Goal: Browse casually

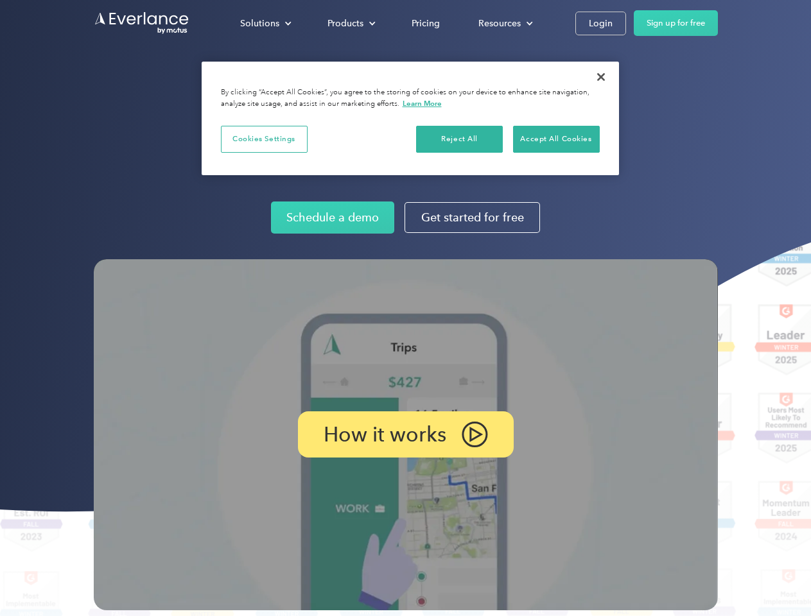
click at [405, 308] on img at bounding box center [406, 434] width 624 height 351
click at [265, 23] on div "Solutions" at bounding box center [259, 23] width 39 height 16
click at [350, 23] on div "Products" at bounding box center [345, 23] width 36 height 16
click at [504, 23] on div "Resources" at bounding box center [499, 23] width 42 height 16
click at [405, 435] on p "How it works" at bounding box center [385, 434] width 123 height 15
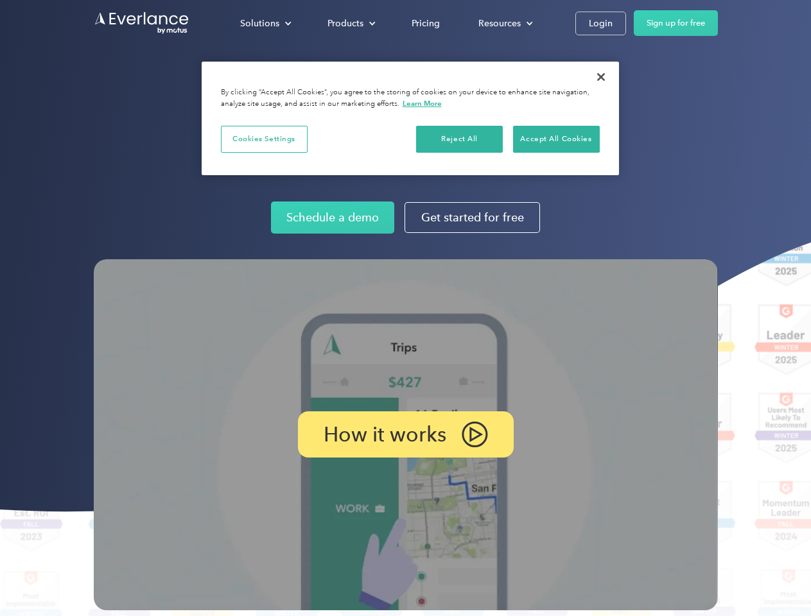
click at [264, 139] on button "Cookies Settings" at bounding box center [264, 139] width 87 height 27
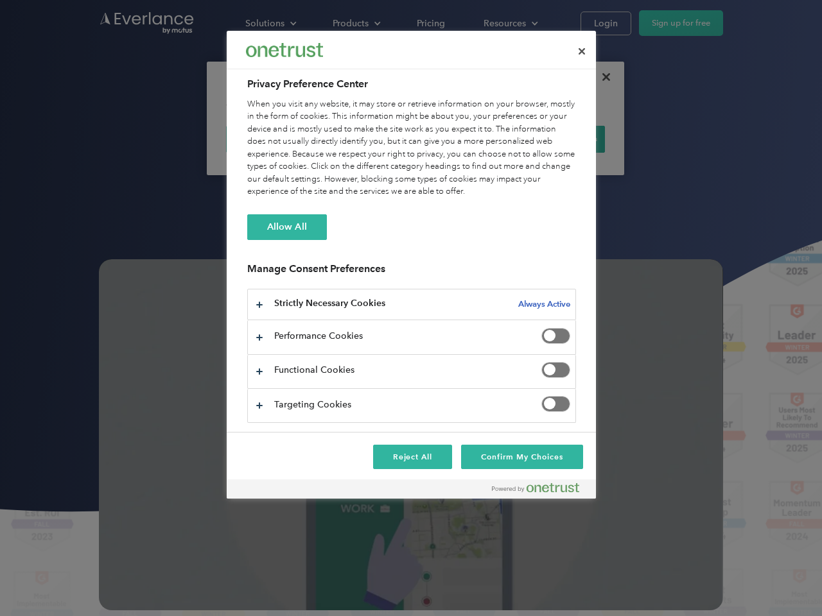
click at [460, 139] on div "When you visit any website, it may store or retrieve information on your browse…" at bounding box center [411, 148] width 329 height 100
click at [556, 139] on div "When you visit any website, it may store or retrieve information on your browse…" at bounding box center [411, 148] width 329 height 100
click at [601, 77] on div at bounding box center [411, 308] width 822 height 616
